Goal: Information Seeking & Learning: Learn about a topic

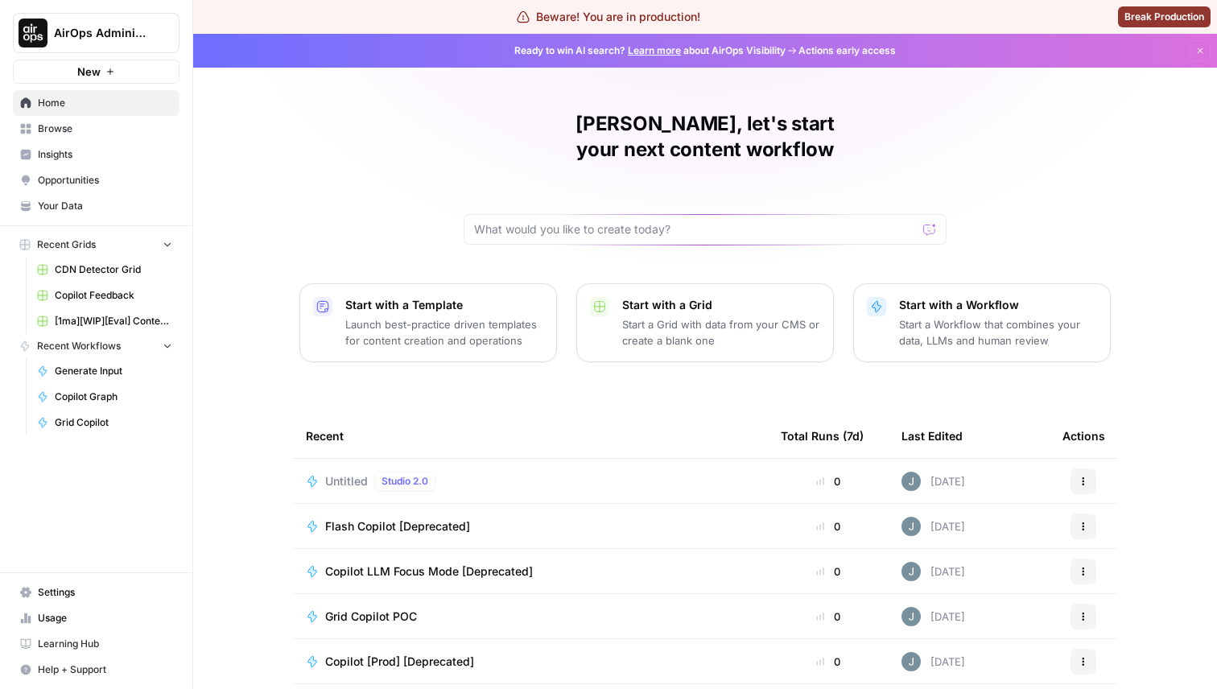
click at [34, 130] on link "Browse" at bounding box center [96, 129] width 167 height 26
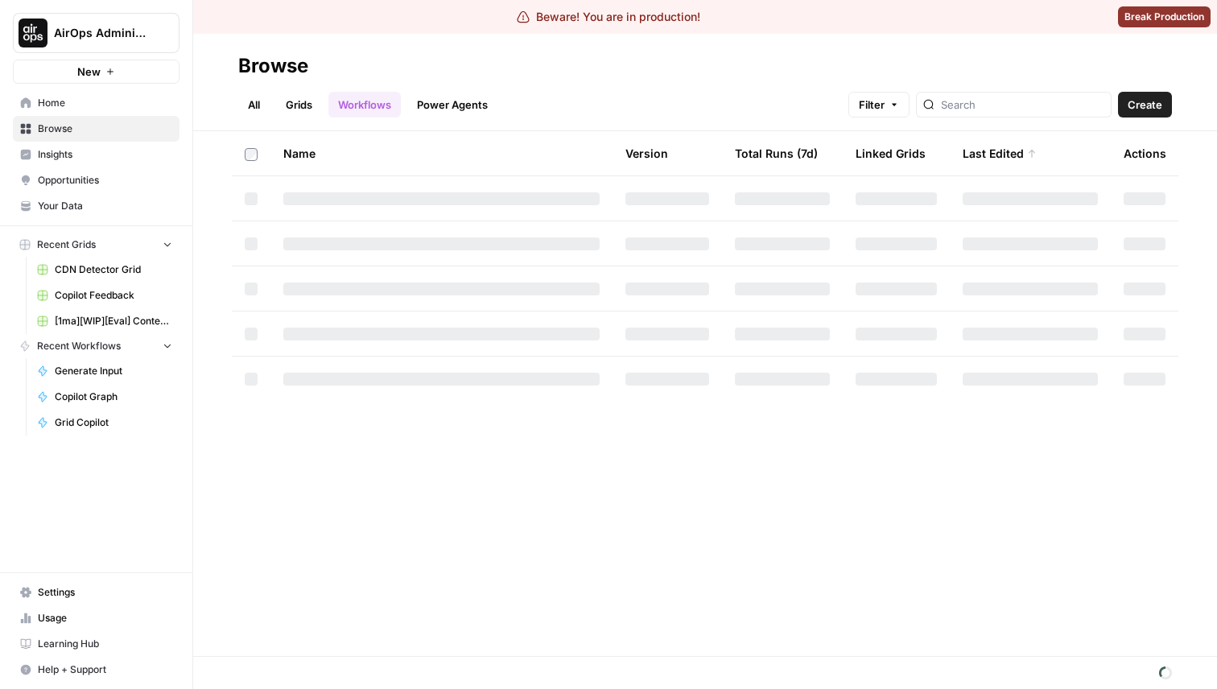
click at [910, 111] on button "Filter" at bounding box center [878, 105] width 61 height 26
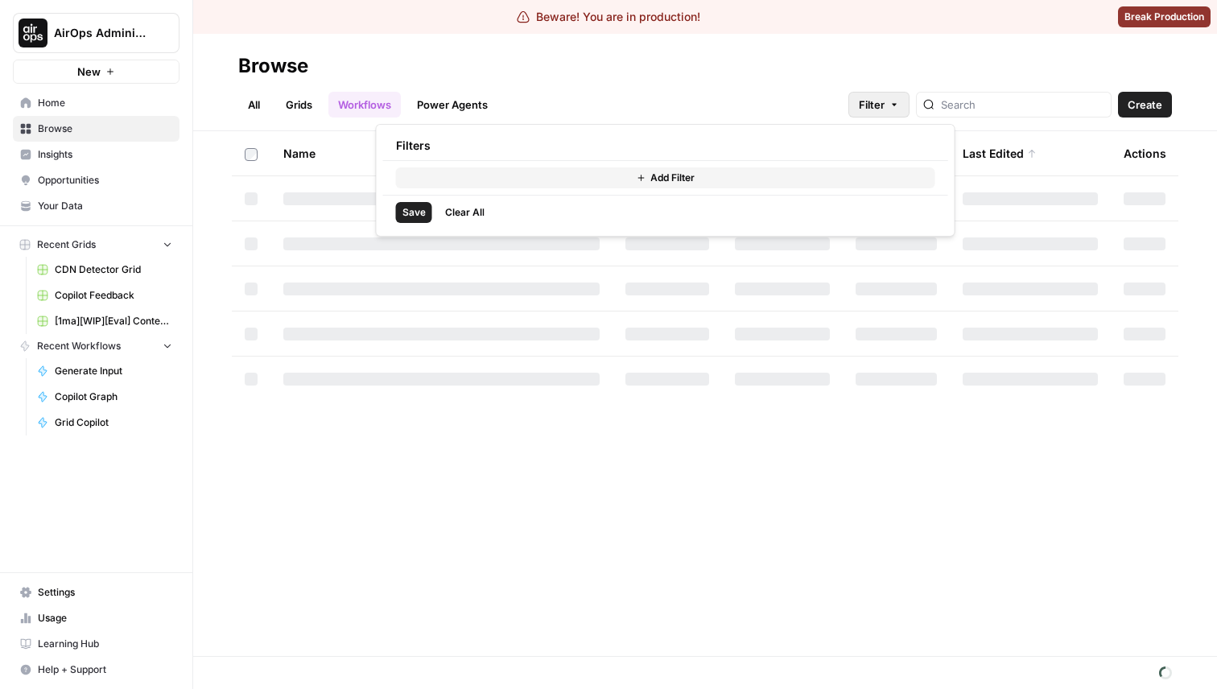
click at [480, 169] on button "Add Filter" at bounding box center [665, 177] width 539 height 21
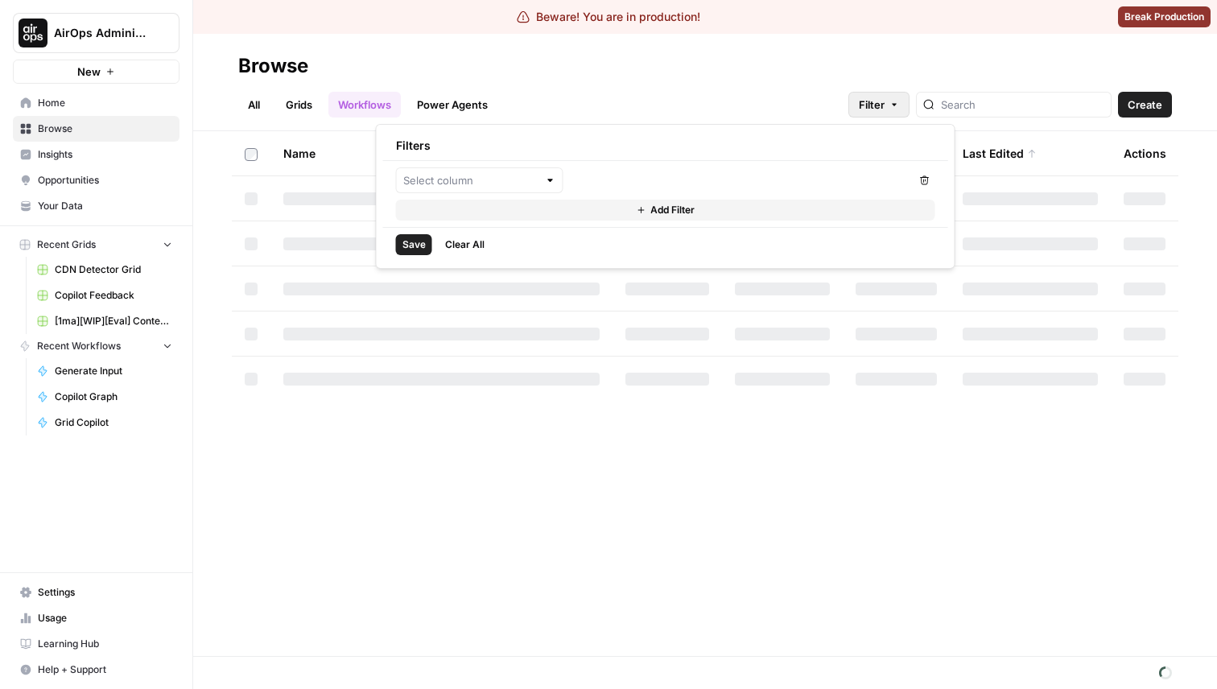
click at [518, 170] on div at bounding box center [479, 180] width 167 height 26
click at [447, 218] on span "Status" at bounding box center [485, 218] width 116 height 16
type input "Status"
click at [646, 177] on input "text" at bounding box center [644, 180] width 135 height 16
click at [606, 212] on span "equals" at bounding box center [651, 218] width 134 height 16
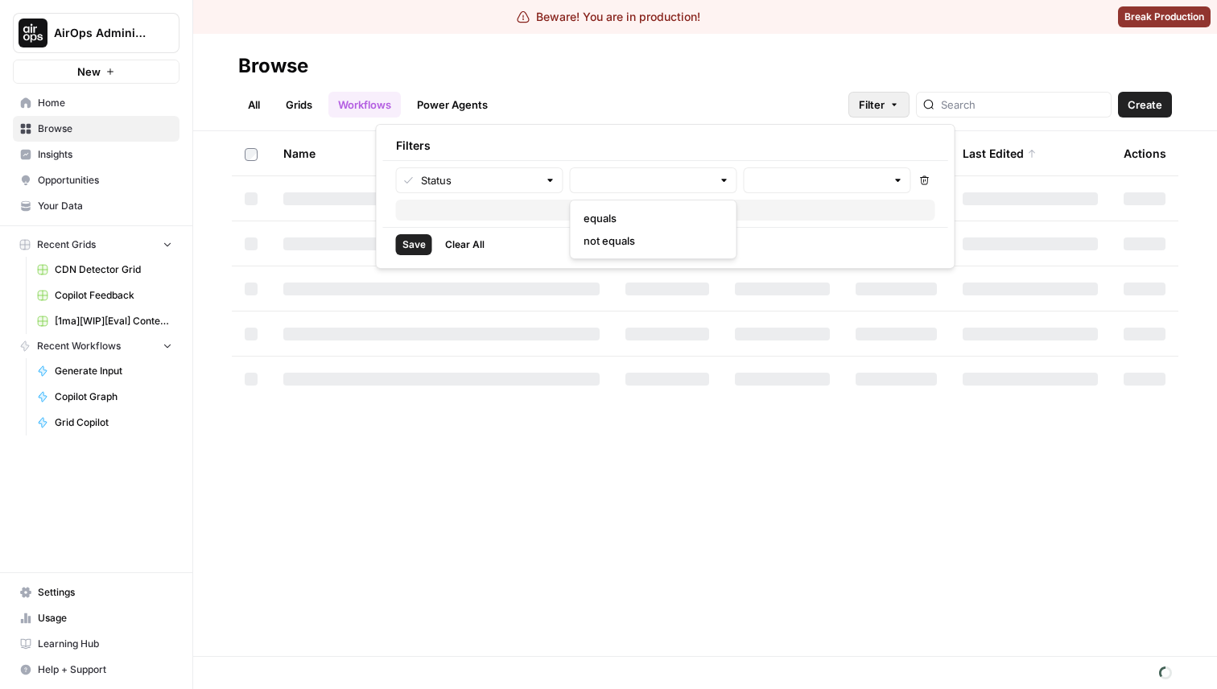
type input "equals"
click at [618, 184] on input "equals" at bounding box center [644, 180] width 135 height 16
click at [659, 145] on div "Filters" at bounding box center [665, 145] width 565 height 29
type input "equals"
click at [810, 176] on input "text" at bounding box center [818, 180] width 135 height 16
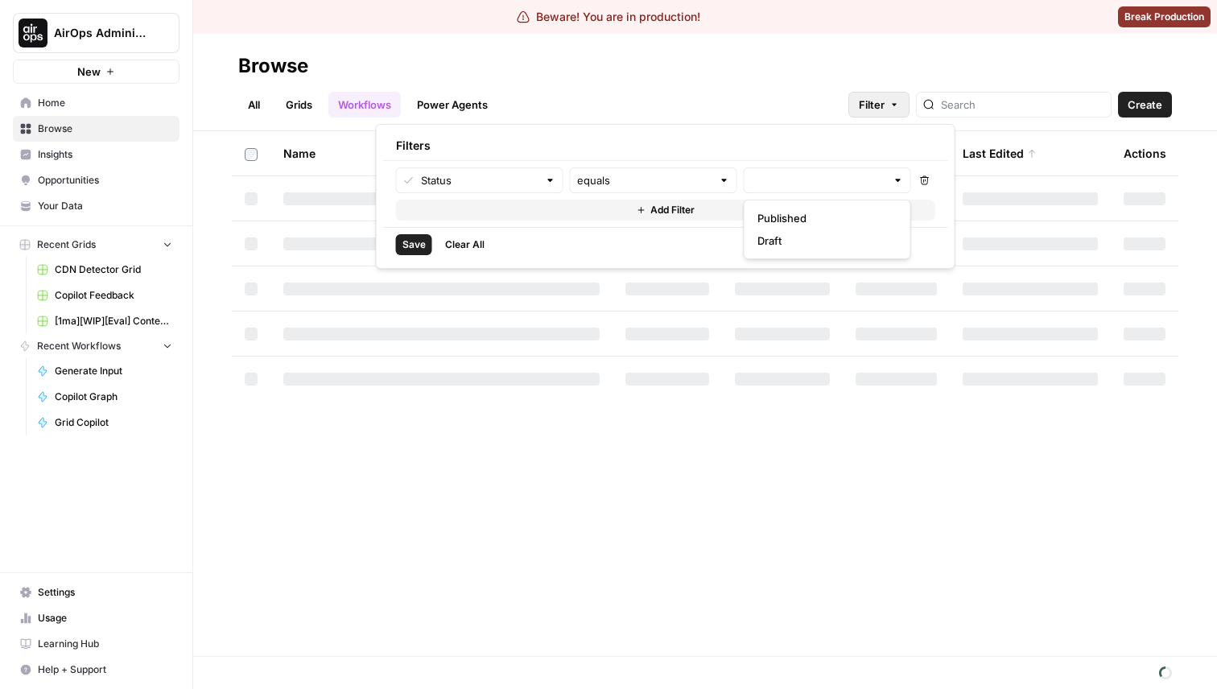
click at [811, 225] on span "Published" at bounding box center [825, 218] width 134 height 16
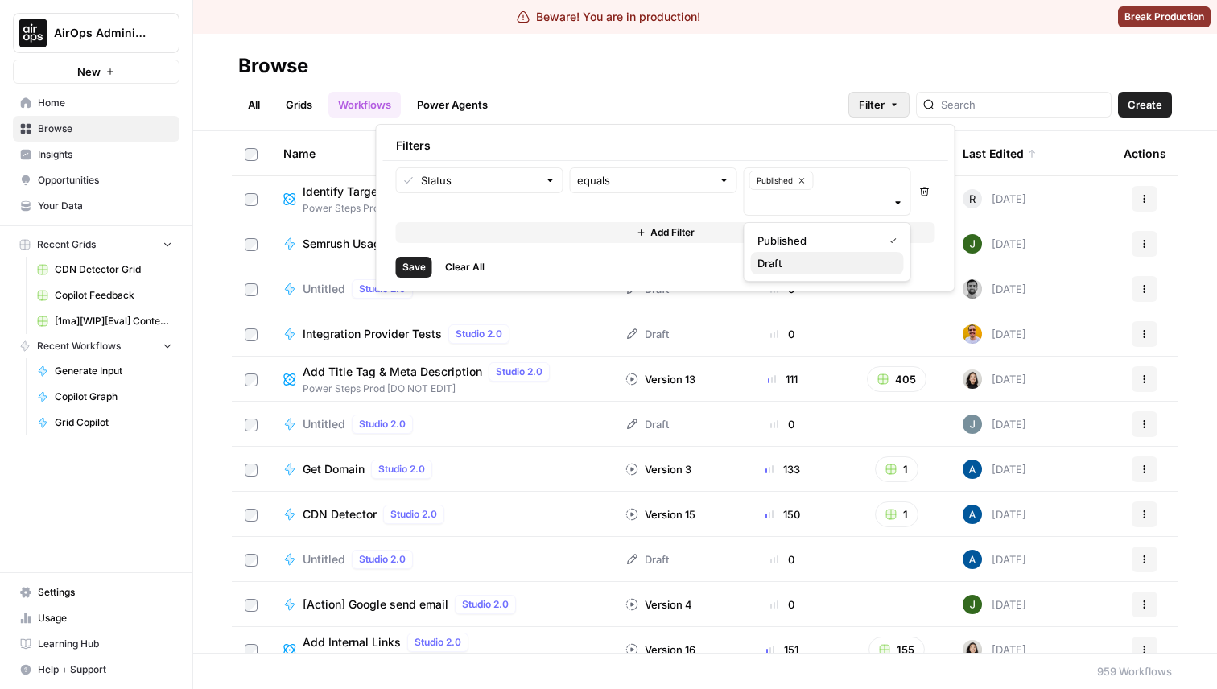
click at [808, 263] on span "Draft" at bounding box center [825, 263] width 134 height 16
click at [810, 200] on input "text" at bounding box center [818, 203] width 135 height 16
click at [797, 178] on button "Published" at bounding box center [781, 180] width 64 height 19
click at [782, 181] on icon "button" at bounding box center [785, 180] width 9 height 9
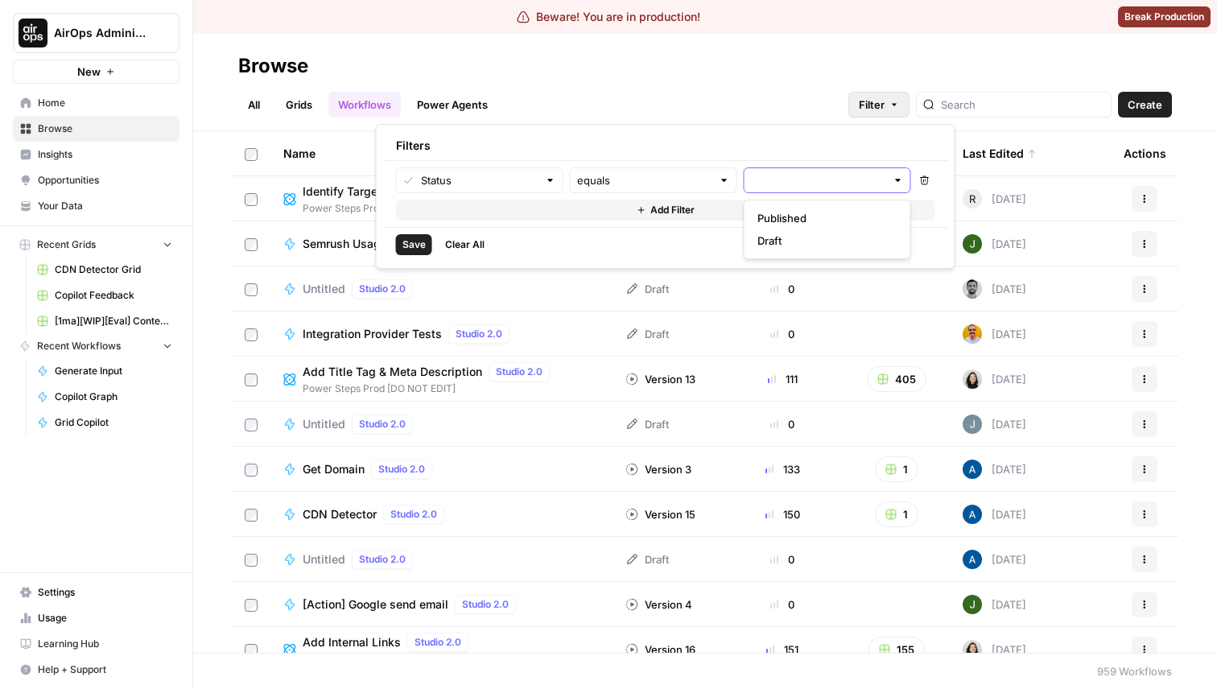
click at [782, 191] on div at bounding box center [827, 180] width 167 height 26
type input "publish"
type input "pub"
click at [771, 160] on hr at bounding box center [665, 160] width 565 height 1
click at [792, 176] on input "text" at bounding box center [818, 180] width 135 height 16
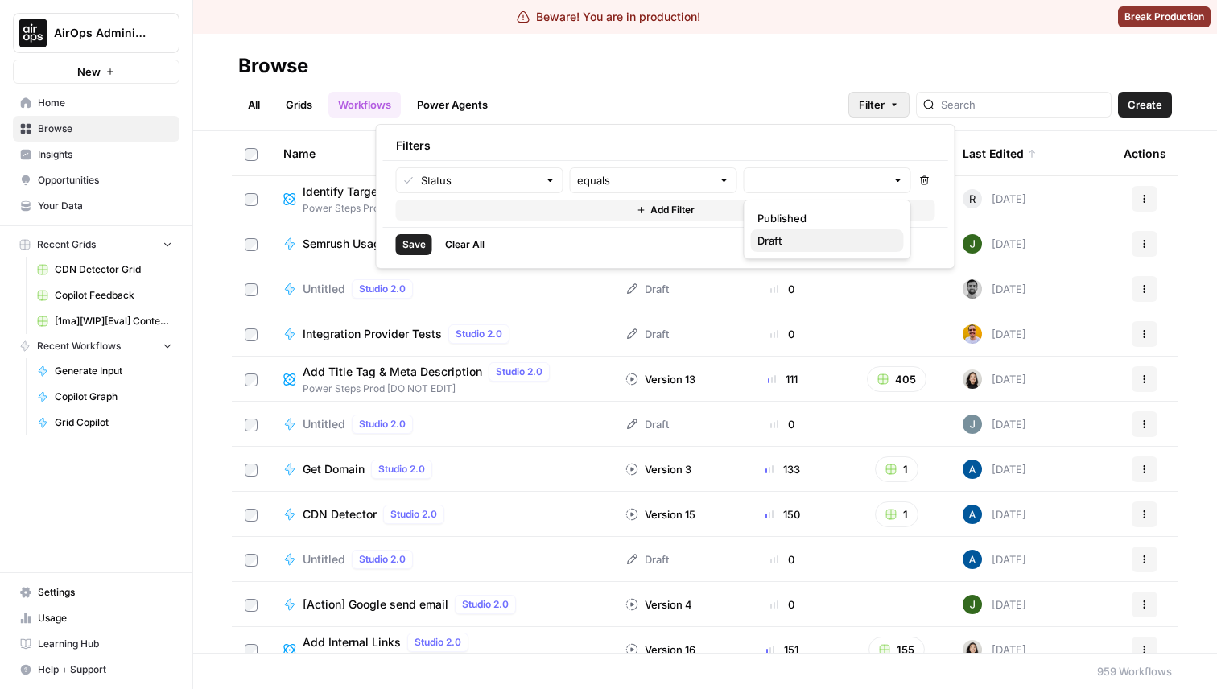
click at [780, 236] on span "Draft" at bounding box center [825, 241] width 134 height 16
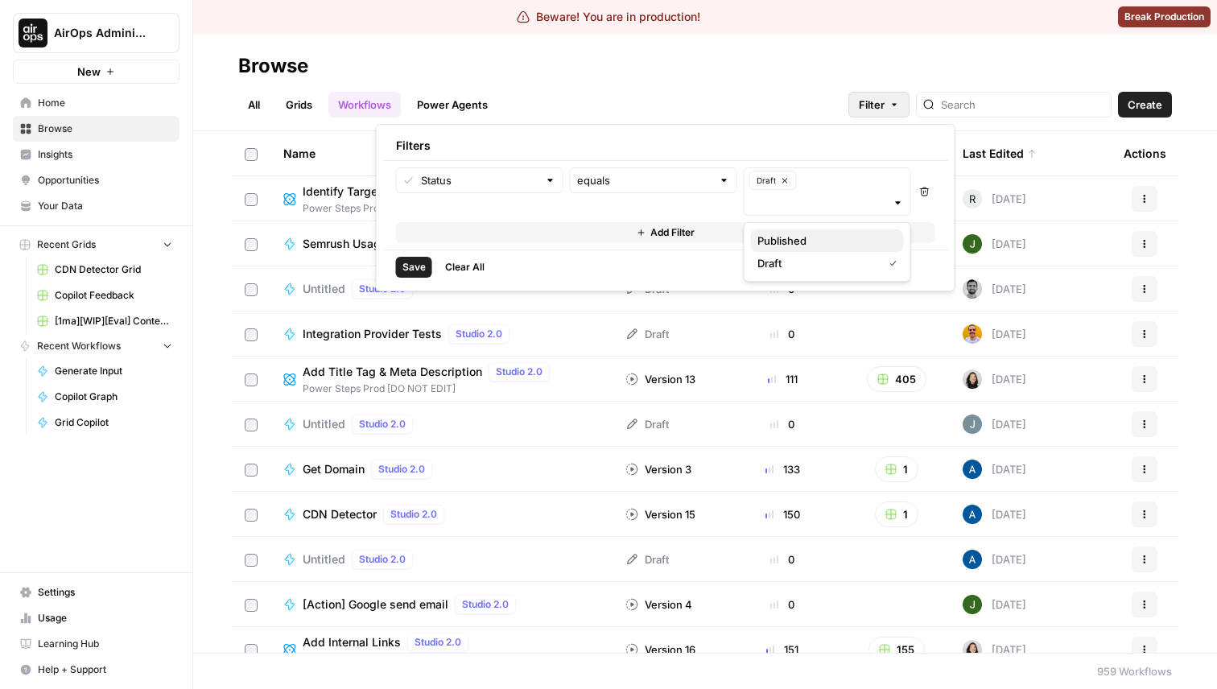
click at [794, 240] on span "Published" at bounding box center [825, 241] width 134 height 16
click at [854, 181] on icon "button" at bounding box center [852, 180] width 5 height 5
click at [800, 180] on icon "button" at bounding box center [802, 180] width 9 height 9
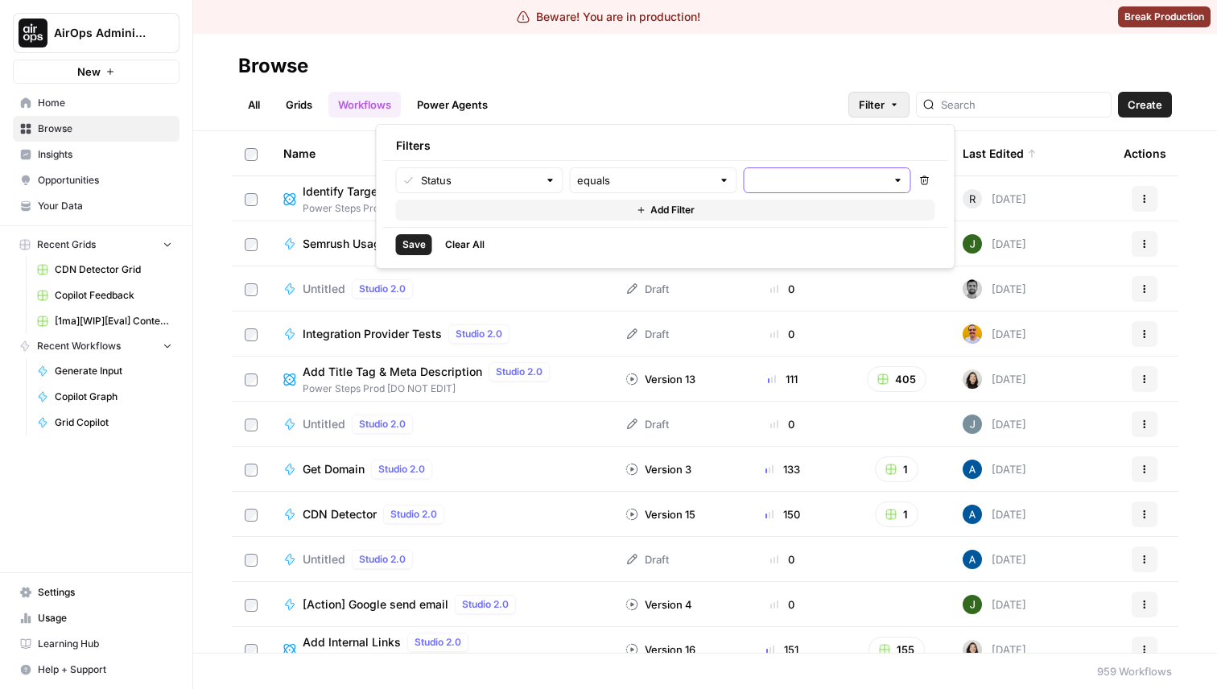
click at [787, 144] on div "Filters" at bounding box center [665, 145] width 565 height 29
click at [777, 173] on input "text" at bounding box center [818, 180] width 135 height 16
type input "published"
click at [488, 168] on div "Status" at bounding box center [479, 180] width 167 height 26
click at [444, 311] on span "Last Edited By" at bounding box center [485, 308] width 116 height 16
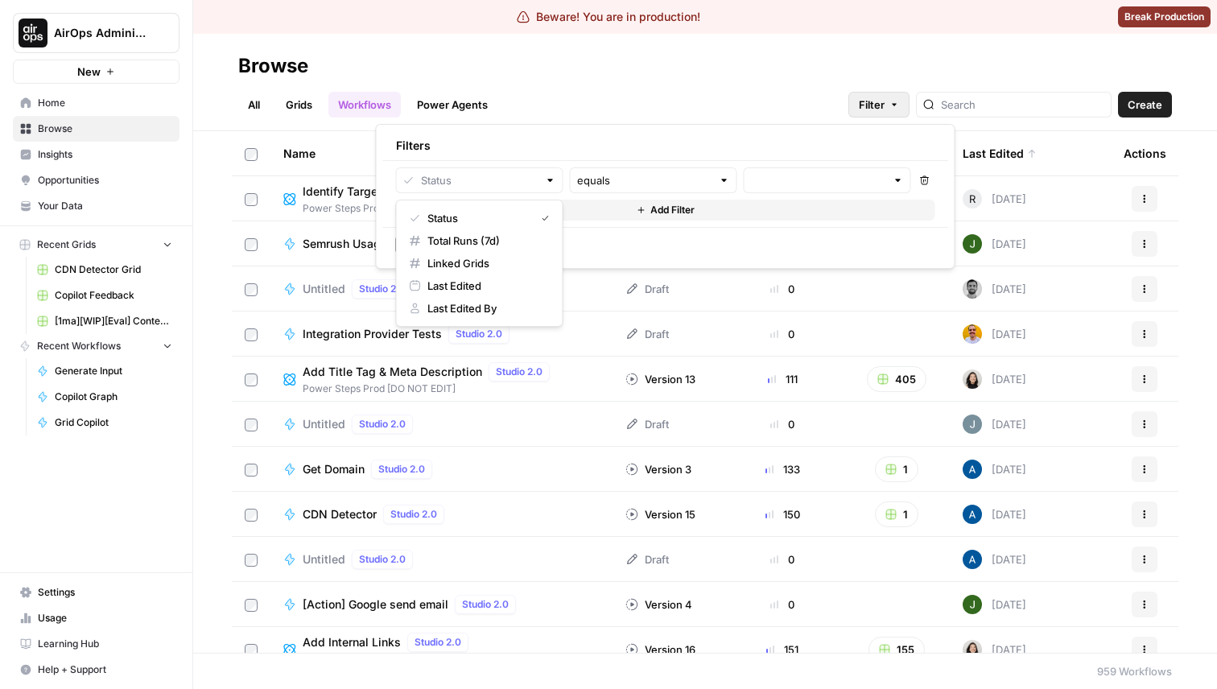
type input "Last Edited By"
click at [603, 177] on input "text" at bounding box center [731, 180] width 309 height 16
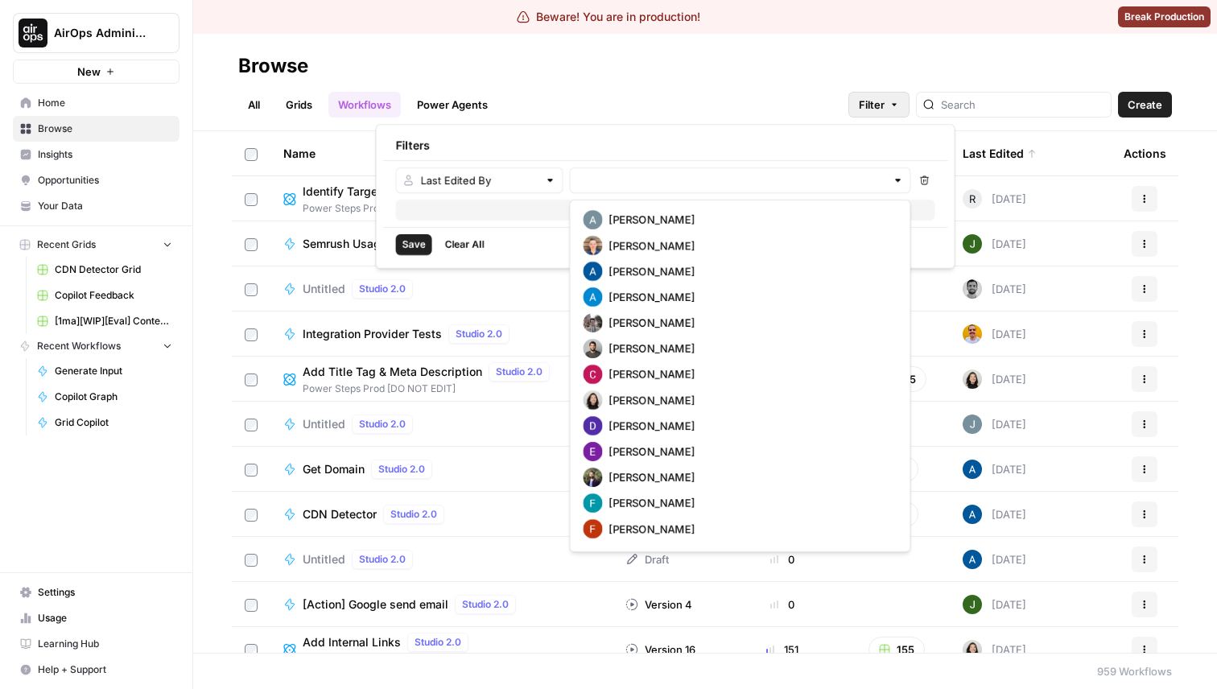
click at [577, 136] on div "Filters" at bounding box center [665, 145] width 565 height 29
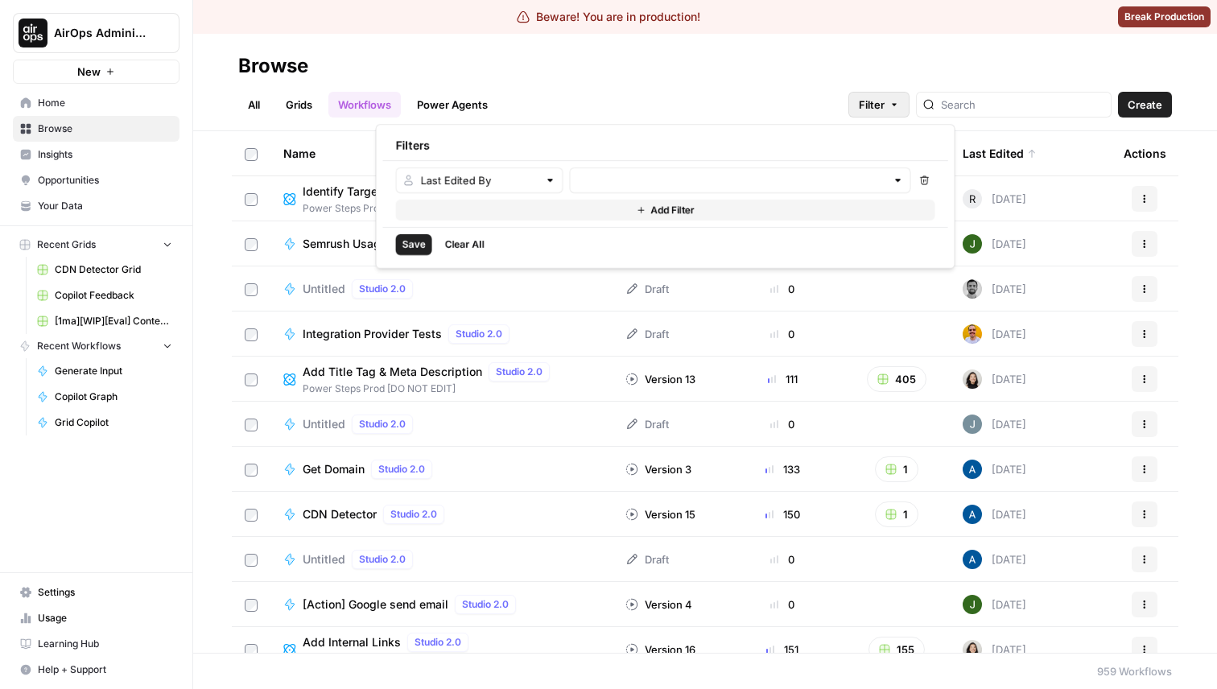
click at [586, 167] on div at bounding box center [740, 180] width 341 height 26
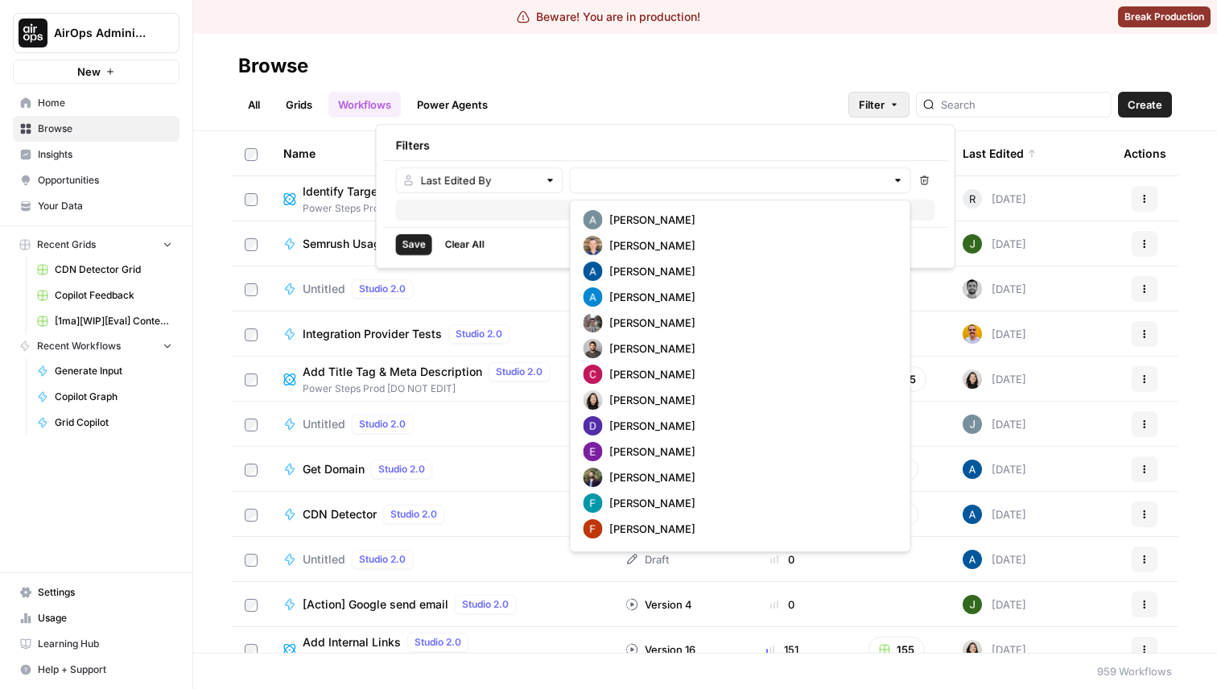
click at [574, 139] on div "Filters" at bounding box center [665, 145] width 565 height 29
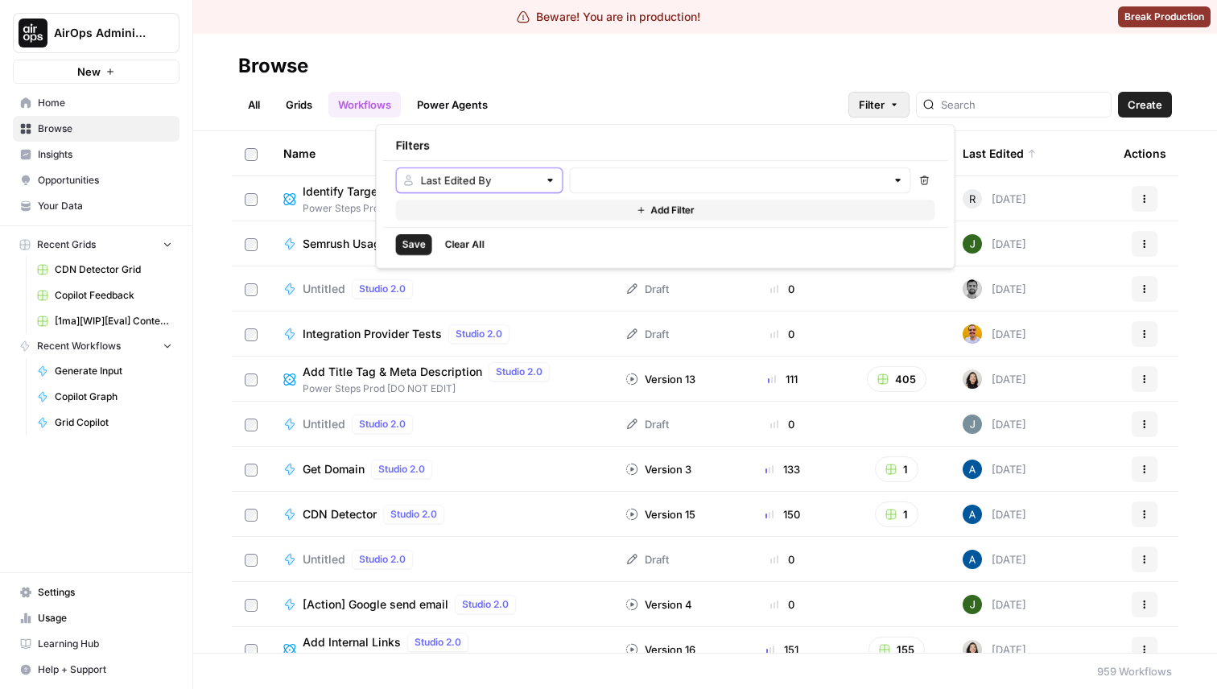
click at [480, 177] on input "Last Edited By" at bounding box center [480, 180] width 118 height 16
click at [571, 161] on div "Remove Add Filter" at bounding box center [665, 194] width 565 height 66
type input "Last Edited By"
click at [625, 188] on div at bounding box center [740, 180] width 341 height 26
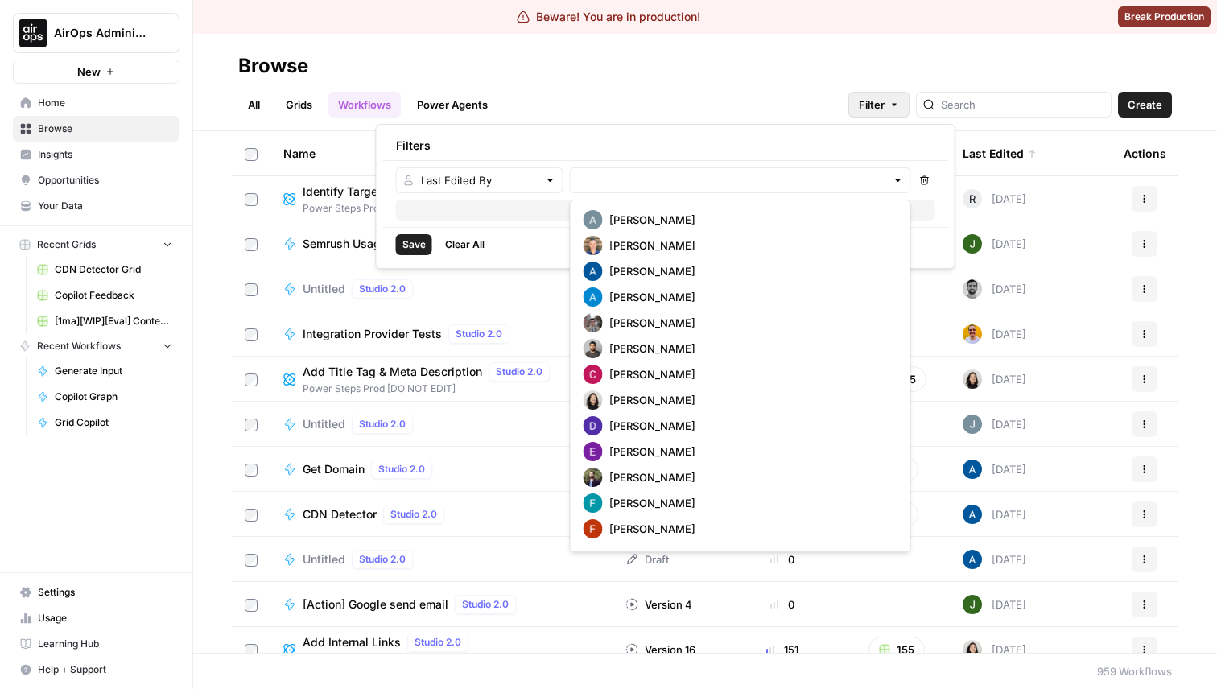
click at [634, 136] on div "Filters" at bounding box center [665, 145] width 565 height 29
